Goal: Find specific page/section: Find specific page/section

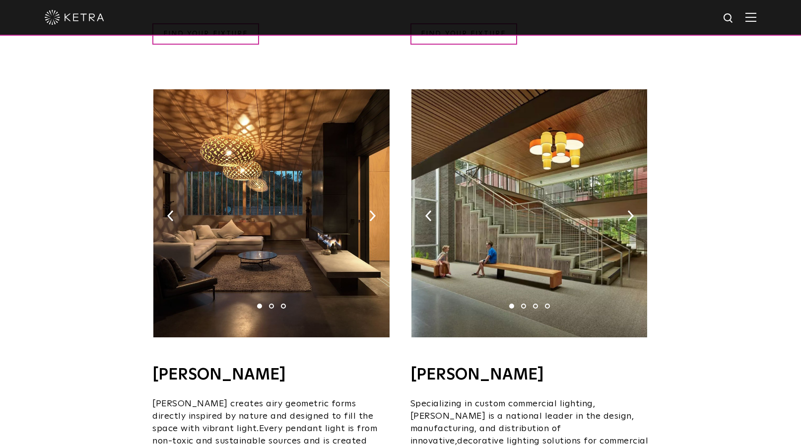
scroll to position [595, 0]
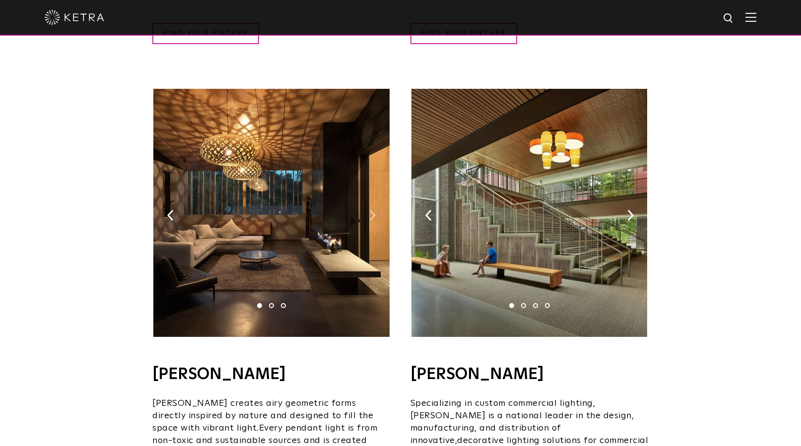
click at [371, 210] on img at bounding box center [372, 215] width 6 height 11
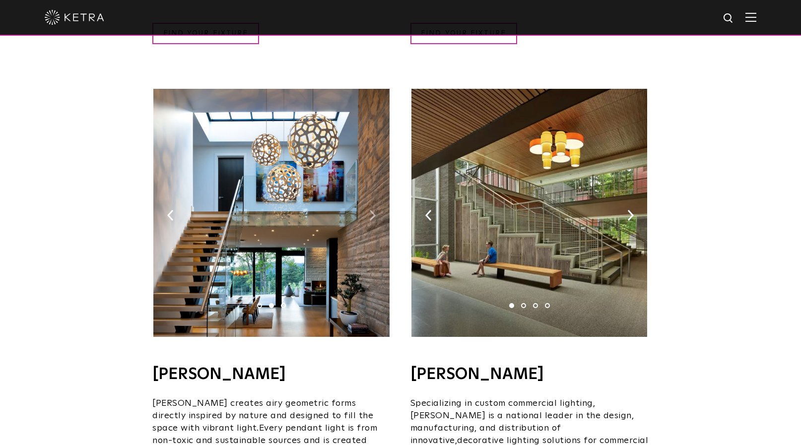
click at [373, 210] on img at bounding box center [372, 215] width 6 height 11
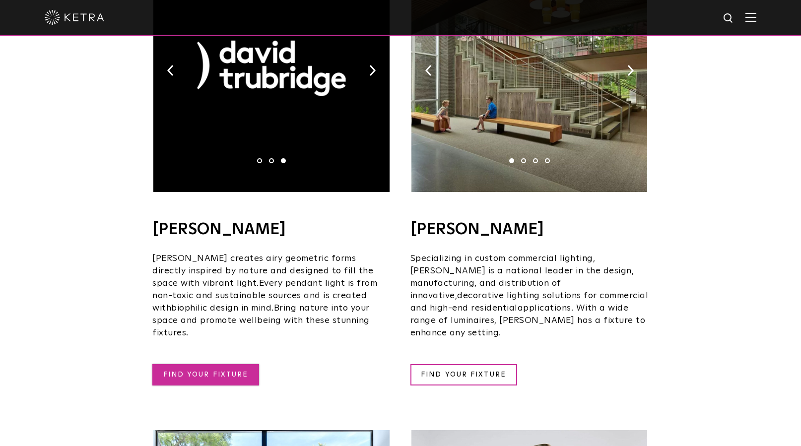
scroll to position [742, 0]
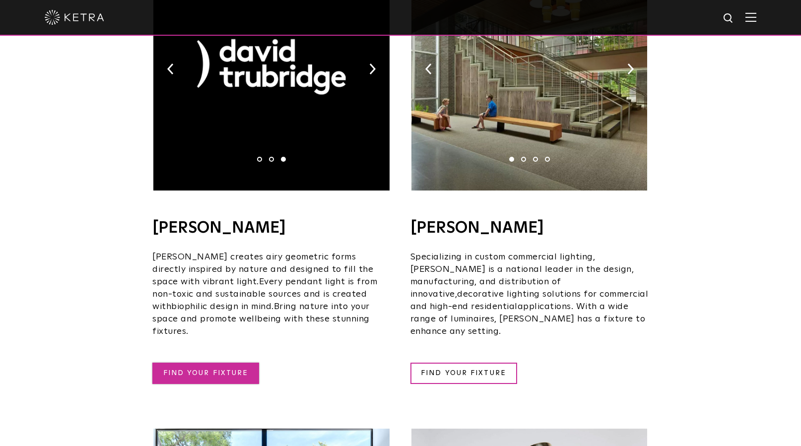
click at [227, 363] on link "FIND YOUR FIXTURE" at bounding box center [205, 373] width 107 height 21
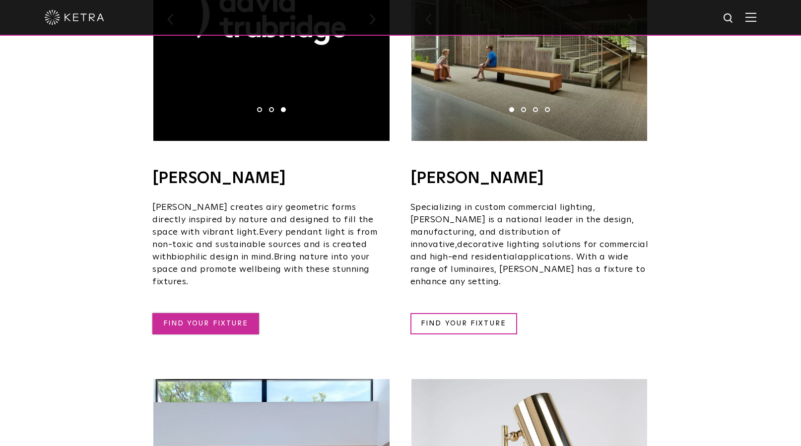
scroll to position [792, 0]
click at [224, 313] on link "FIND YOUR FIXTURE" at bounding box center [205, 323] width 107 height 21
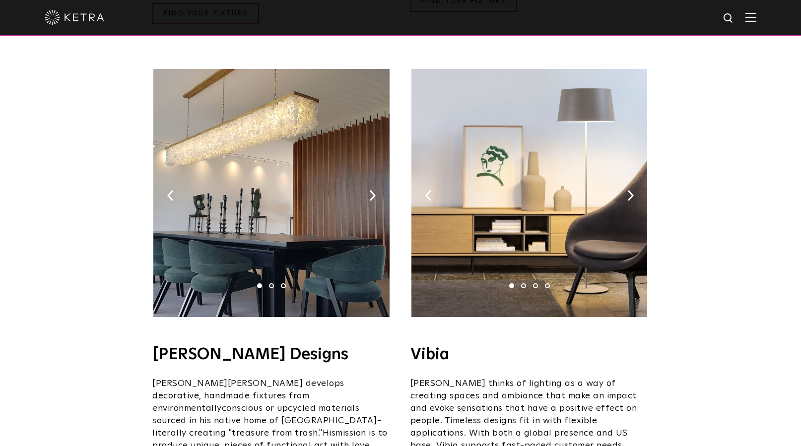
scroll to position [1586, 0]
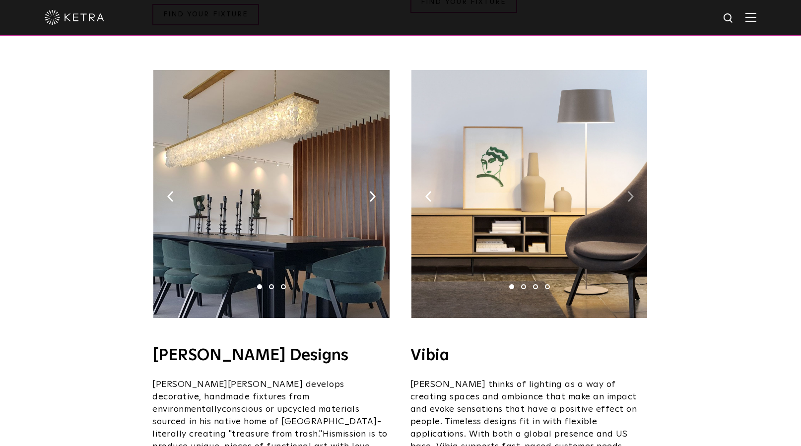
click at [628, 191] on img at bounding box center [630, 196] width 6 height 11
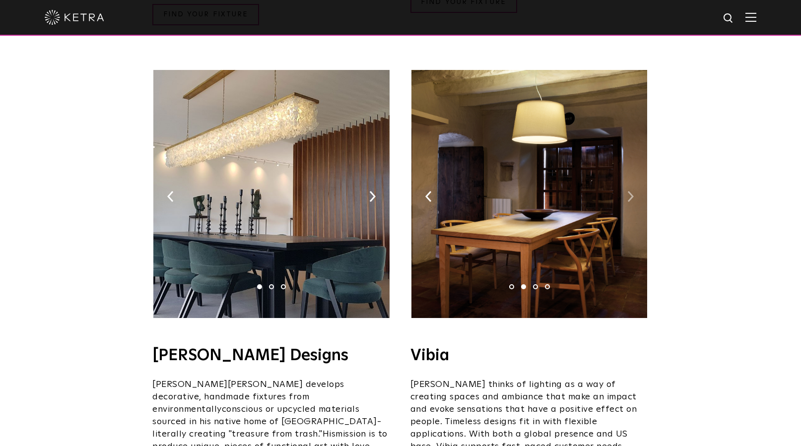
click at [630, 191] on img at bounding box center [630, 196] width 6 height 11
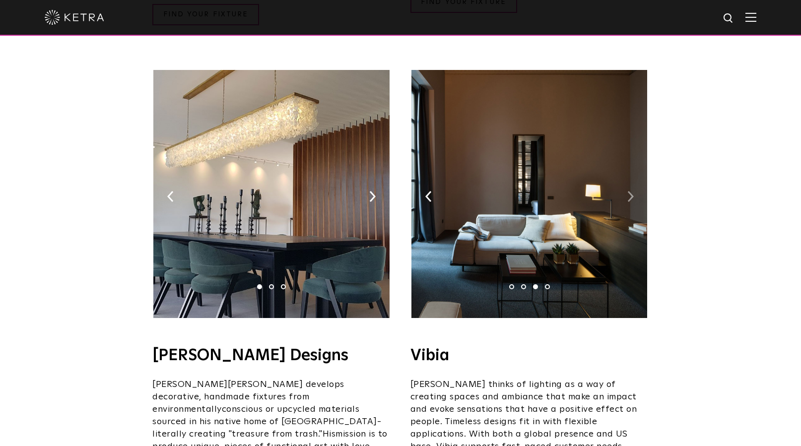
click at [632, 191] on img at bounding box center [630, 196] width 6 height 11
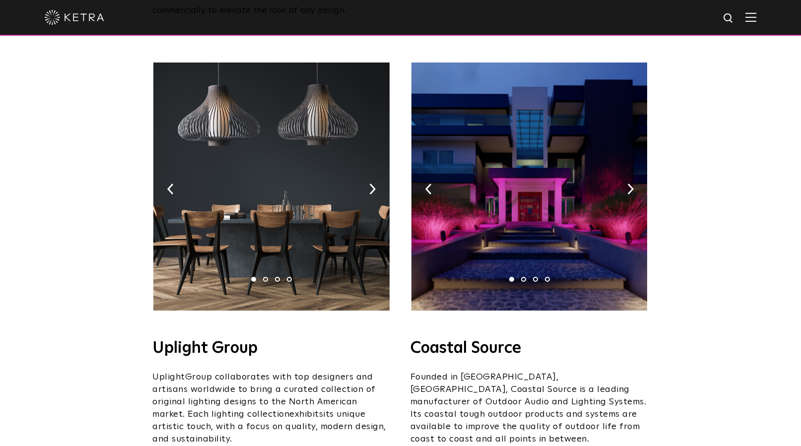
scroll to position [148, 0]
click at [538, 202] on img at bounding box center [529, 186] width 236 height 248
click at [534, 269] on img at bounding box center [529, 186] width 236 height 248
click at [461, 340] on h4 "Coastal Source" at bounding box center [529, 348] width 238 height 16
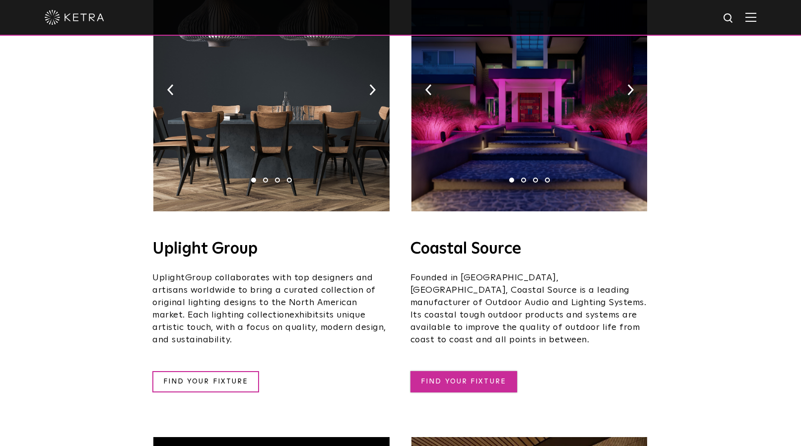
scroll to position [247, 0]
click at [472, 371] on link "FIND YOUR FIXTURE" at bounding box center [463, 381] width 107 height 21
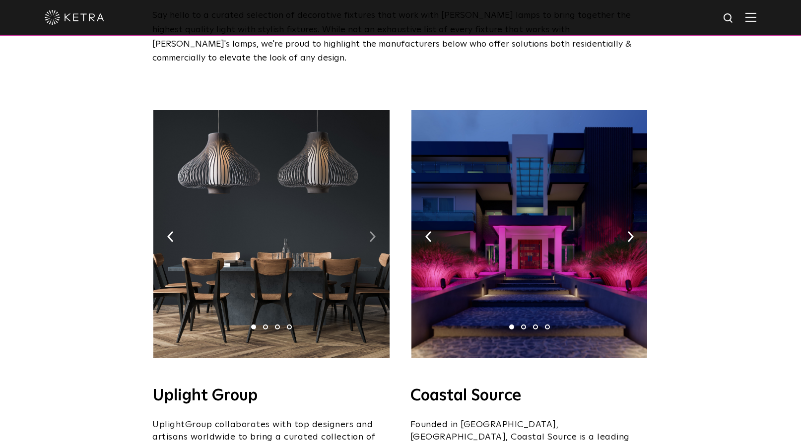
scroll to position [99, 0]
click at [373, 232] on img at bounding box center [372, 237] width 6 height 11
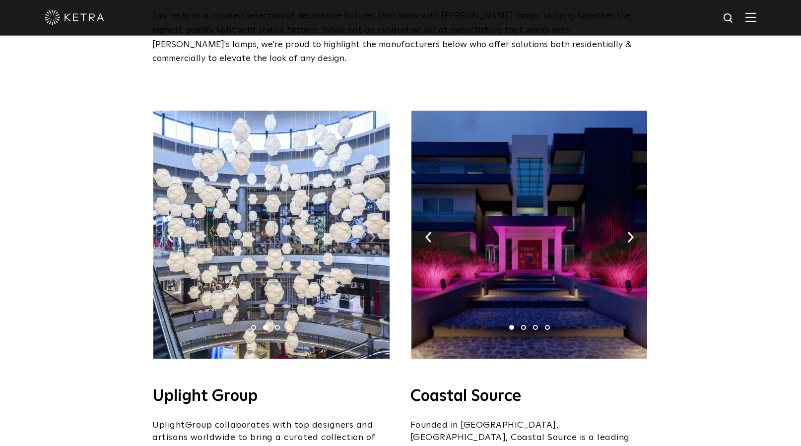
click at [372, 232] on img at bounding box center [372, 237] width 6 height 11
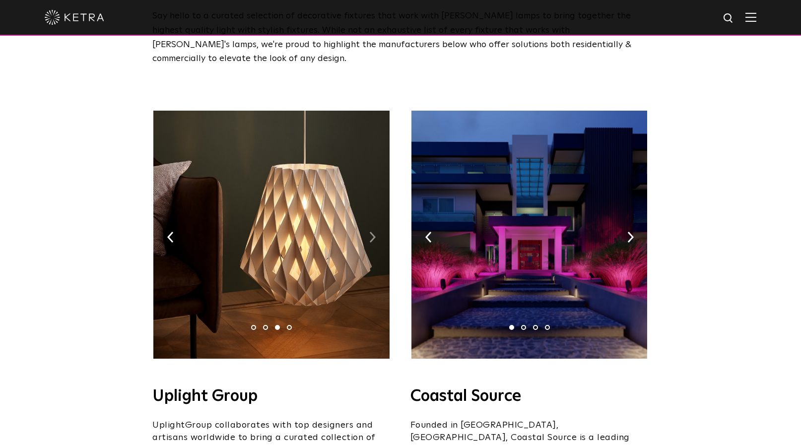
click at [371, 232] on img at bounding box center [372, 237] width 6 height 11
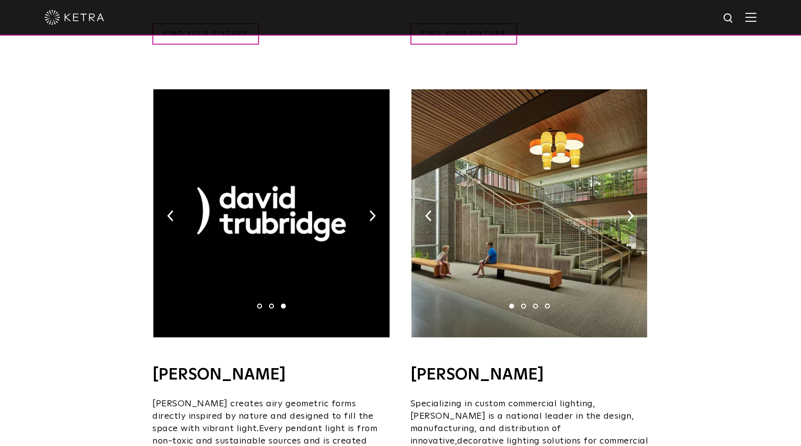
scroll to position [595, 0]
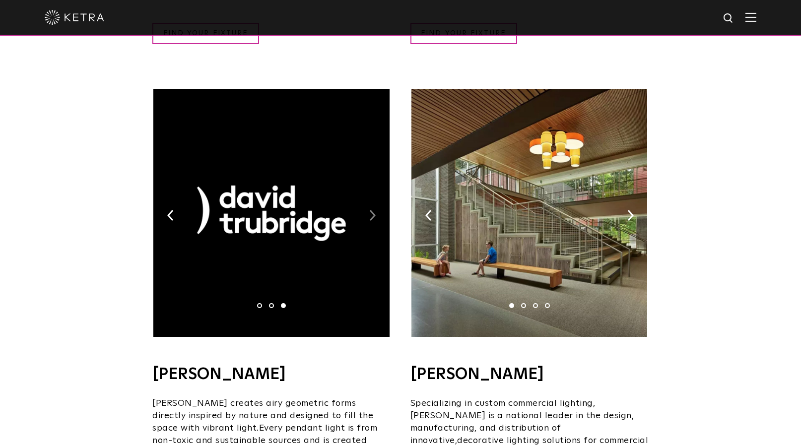
click at [373, 210] on img at bounding box center [372, 215] width 6 height 11
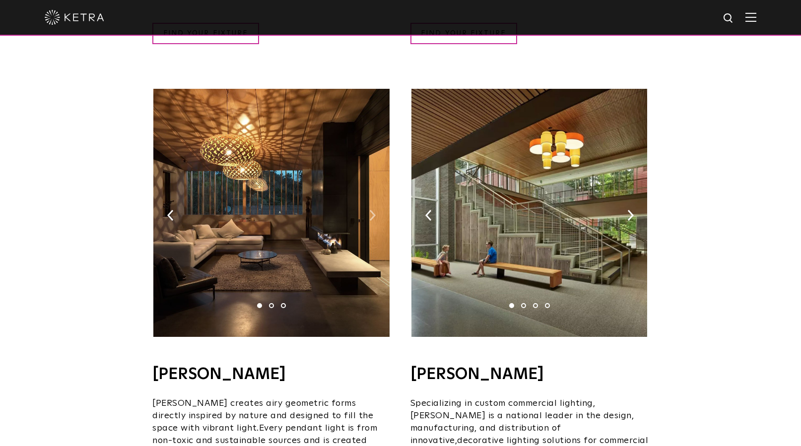
click at [373, 210] on img at bounding box center [372, 215] width 6 height 11
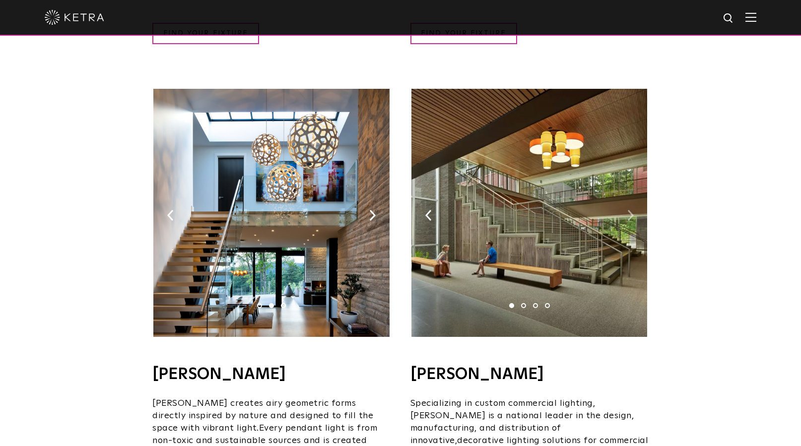
click at [630, 210] on img at bounding box center [630, 215] width 6 height 11
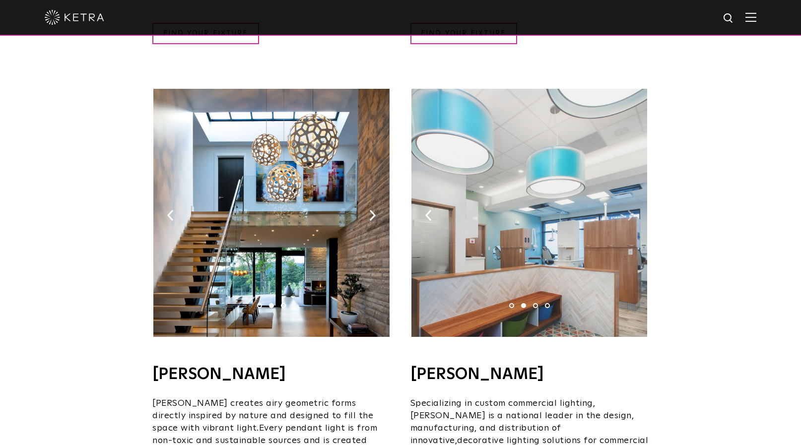
click at [629, 210] on img at bounding box center [630, 215] width 6 height 11
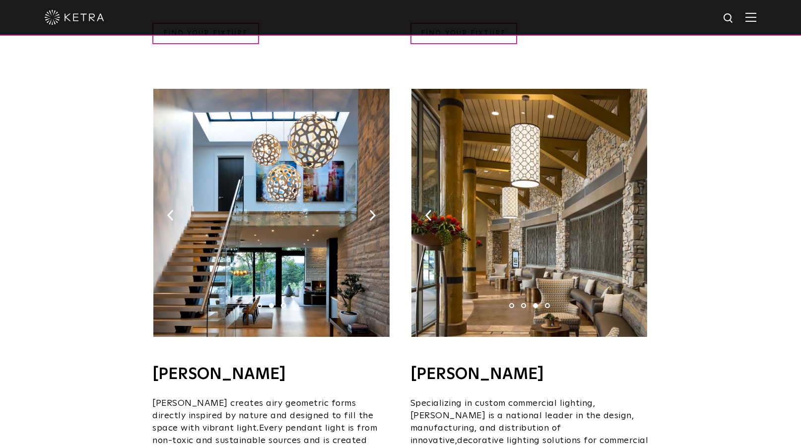
click at [628, 210] on img at bounding box center [630, 215] width 6 height 11
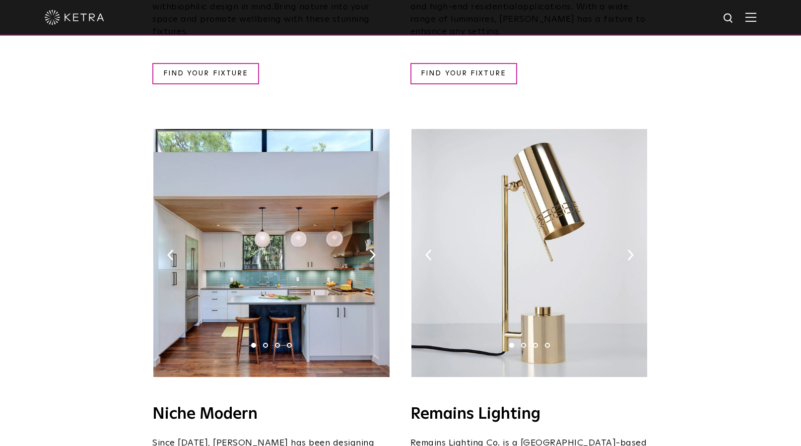
scroll to position [1042, 0]
click at [372, 249] on img at bounding box center [372, 254] width 6 height 11
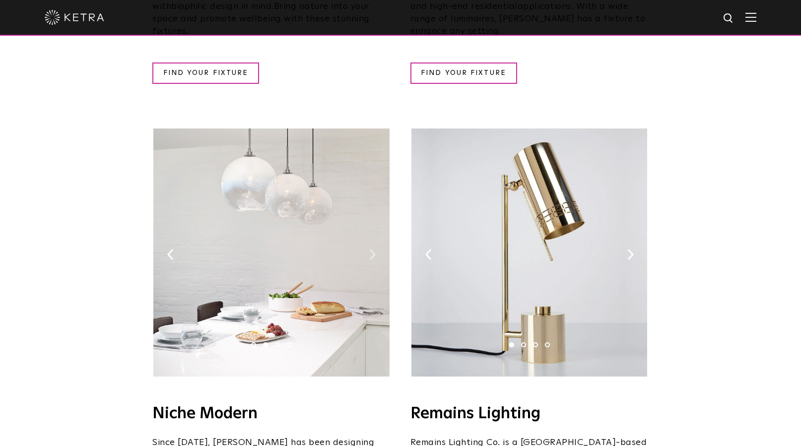
click at [372, 249] on img at bounding box center [372, 254] width 6 height 11
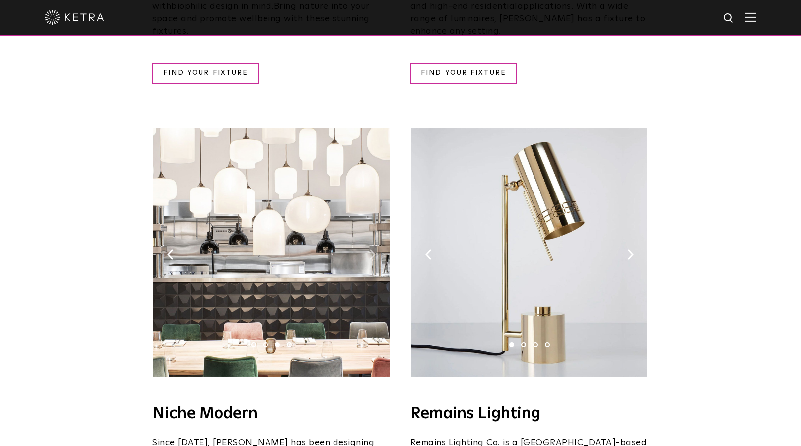
click at [372, 249] on img at bounding box center [372, 254] width 6 height 11
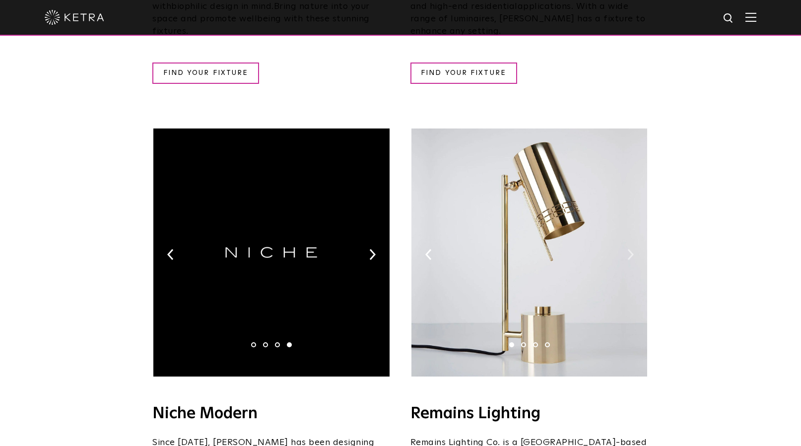
click at [629, 249] on img at bounding box center [630, 254] width 6 height 11
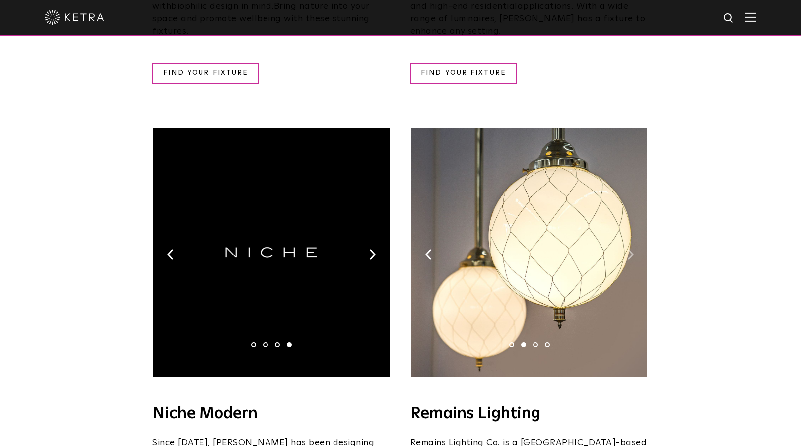
click at [630, 249] on img at bounding box center [630, 254] width 6 height 11
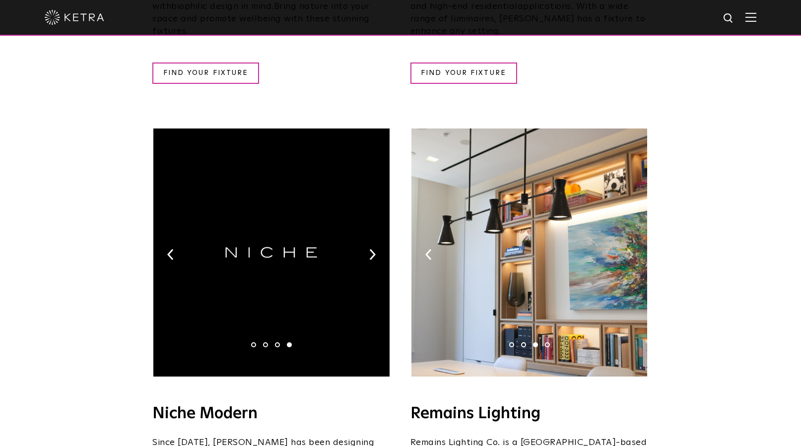
click at [631, 249] on img at bounding box center [630, 254] width 6 height 11
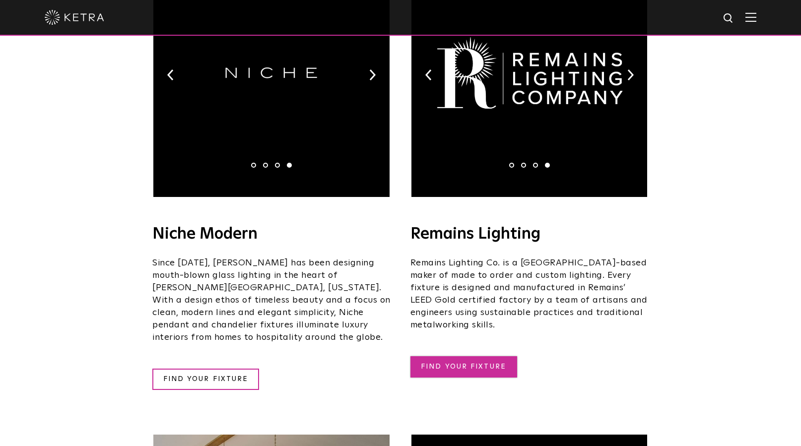
scroll to position [1222, 0]
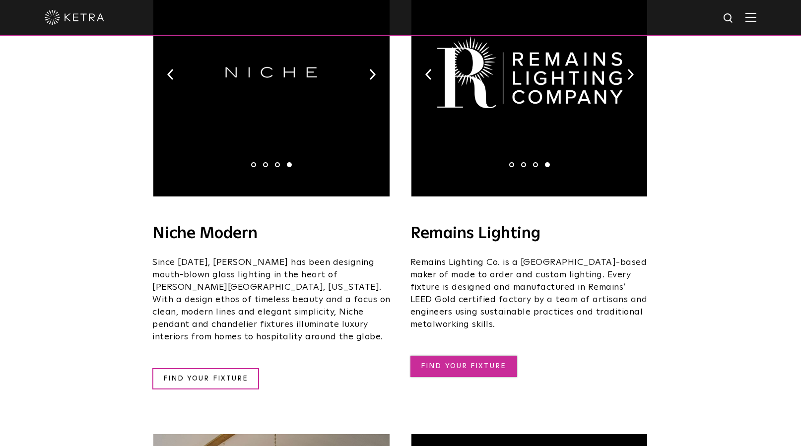
click at [454, 356] on link "FIND YOUR FIXTURE" at bounding box center [463, 366] width 107 height 21
